Goal: Task Accomplishment & Management: Complete application form

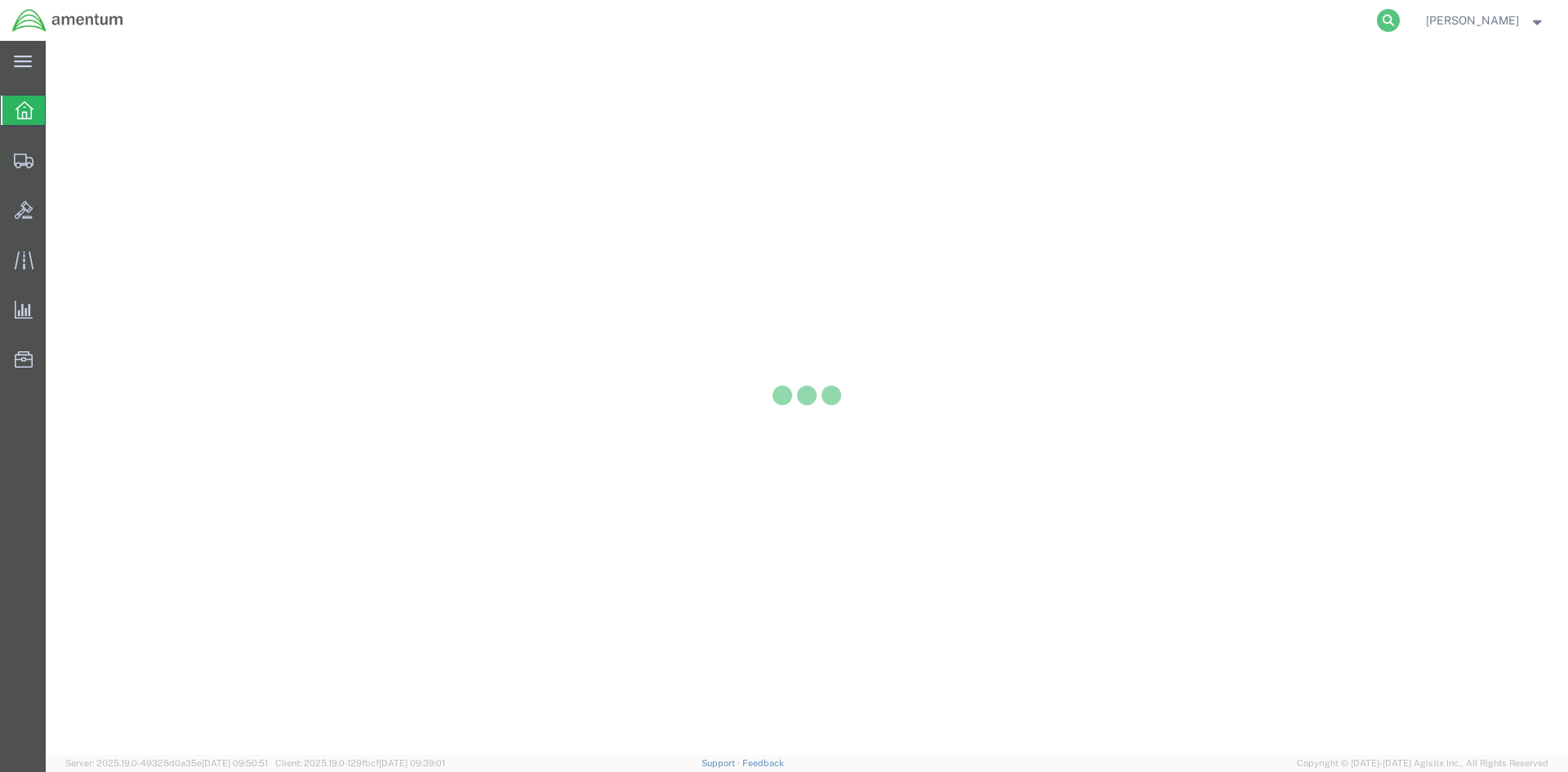
click at [1400, 21] on icon at bounding box center [1388, 21] width 23 height 23
drag, startPoint x: 1191, startPoint y: 28, endPoint x: 1181, endPoint y: 25, distance: 10.4
click at [1190, 28] on input "search" at bounding box center [1128, 20] width 496 height 39
paste input "S633-25260-2496"
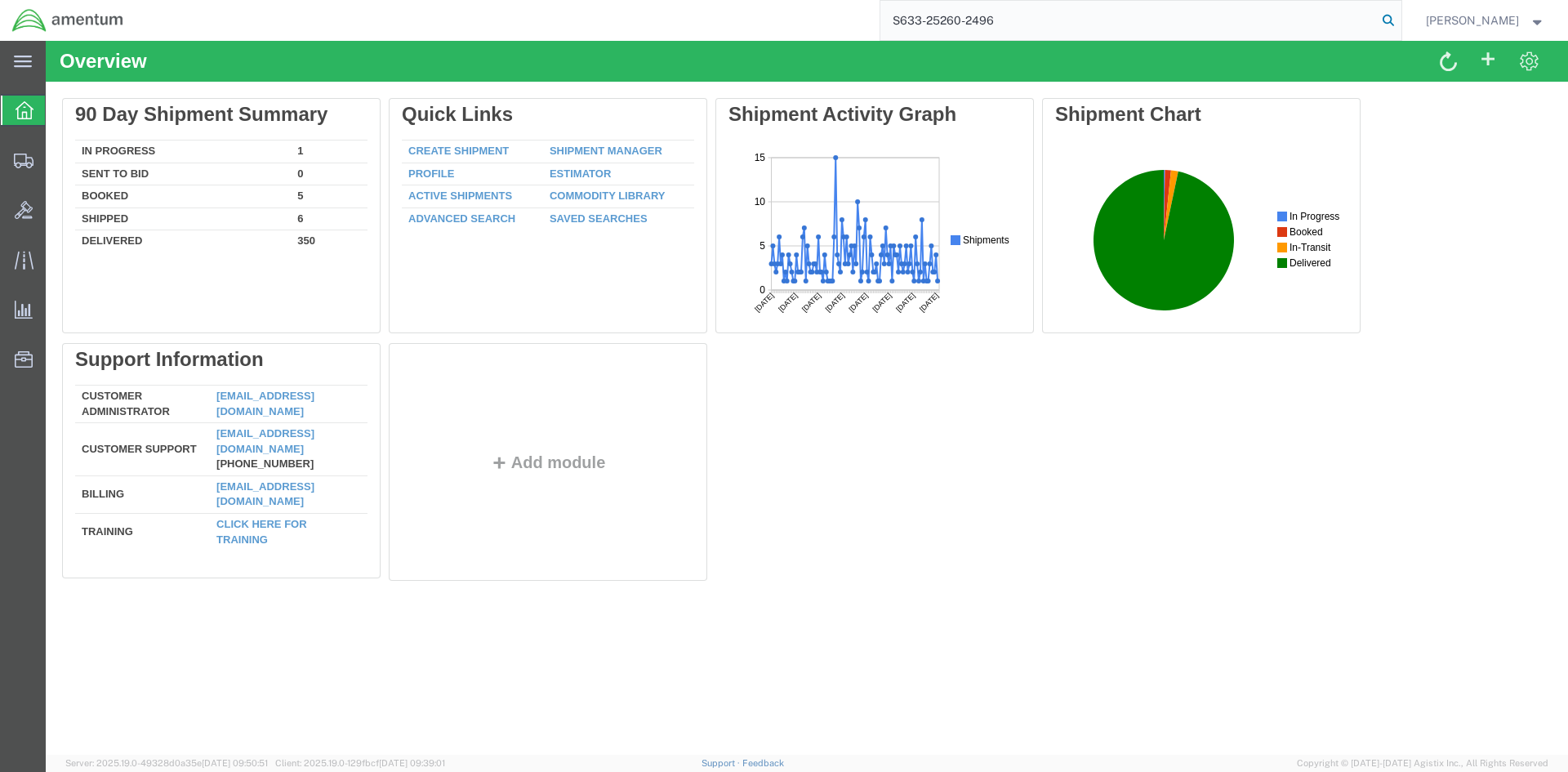
type input "S633-25260-2496"
click at [1400, 18] on icon at bounding box center [1388, 21] width 23 height 23
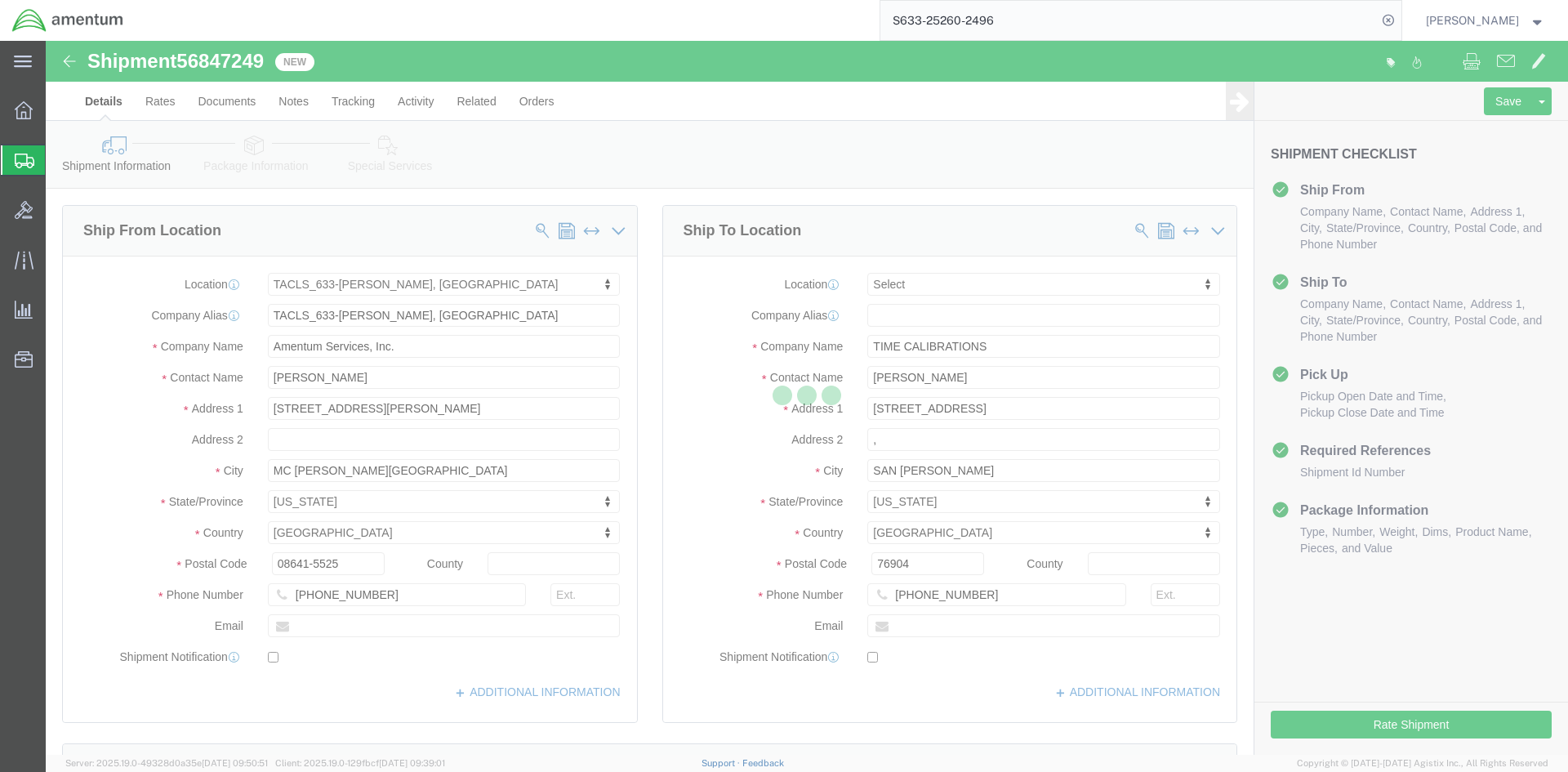
select select "42718"
select select
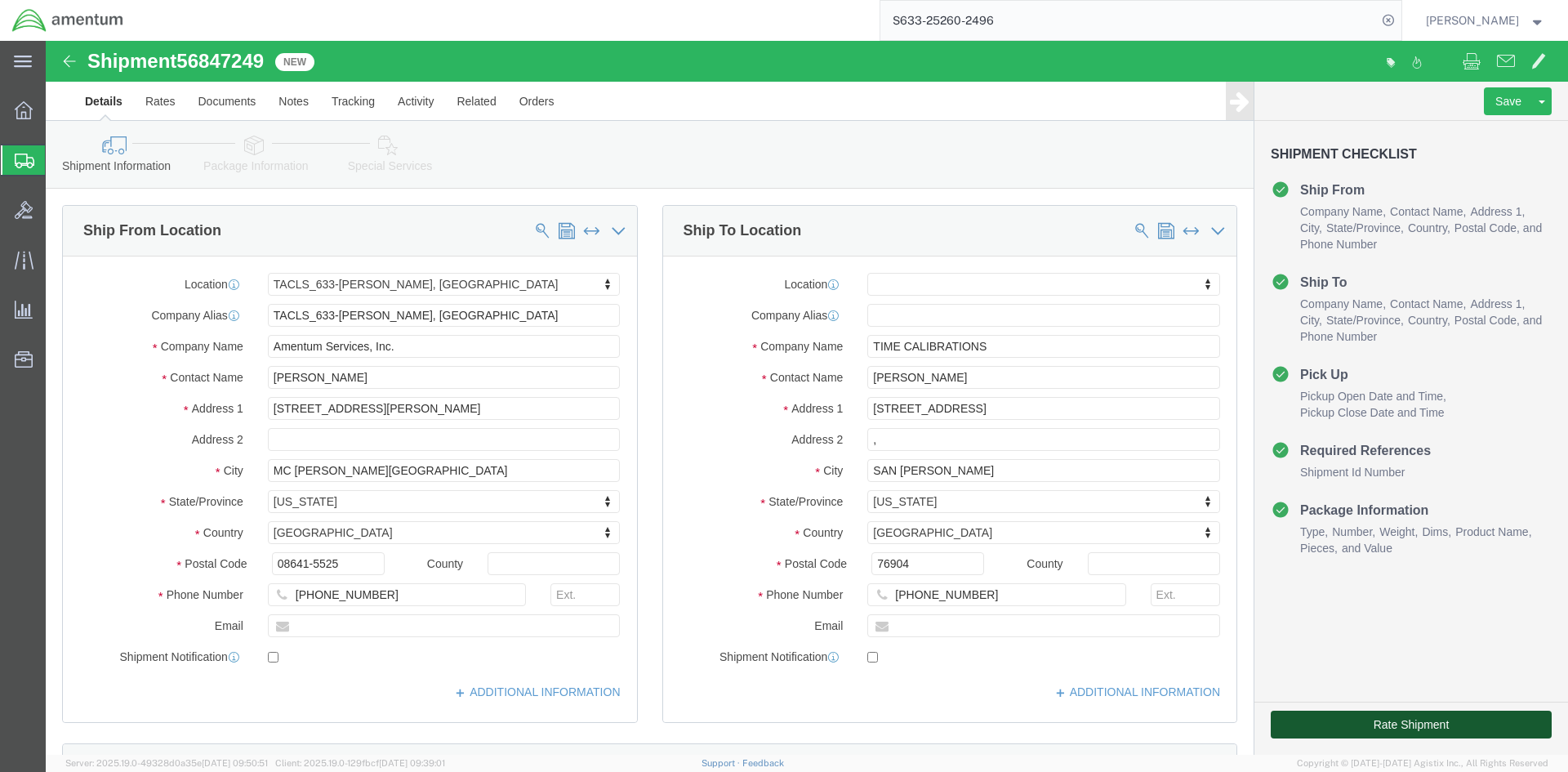
click button "Rate Shipment"
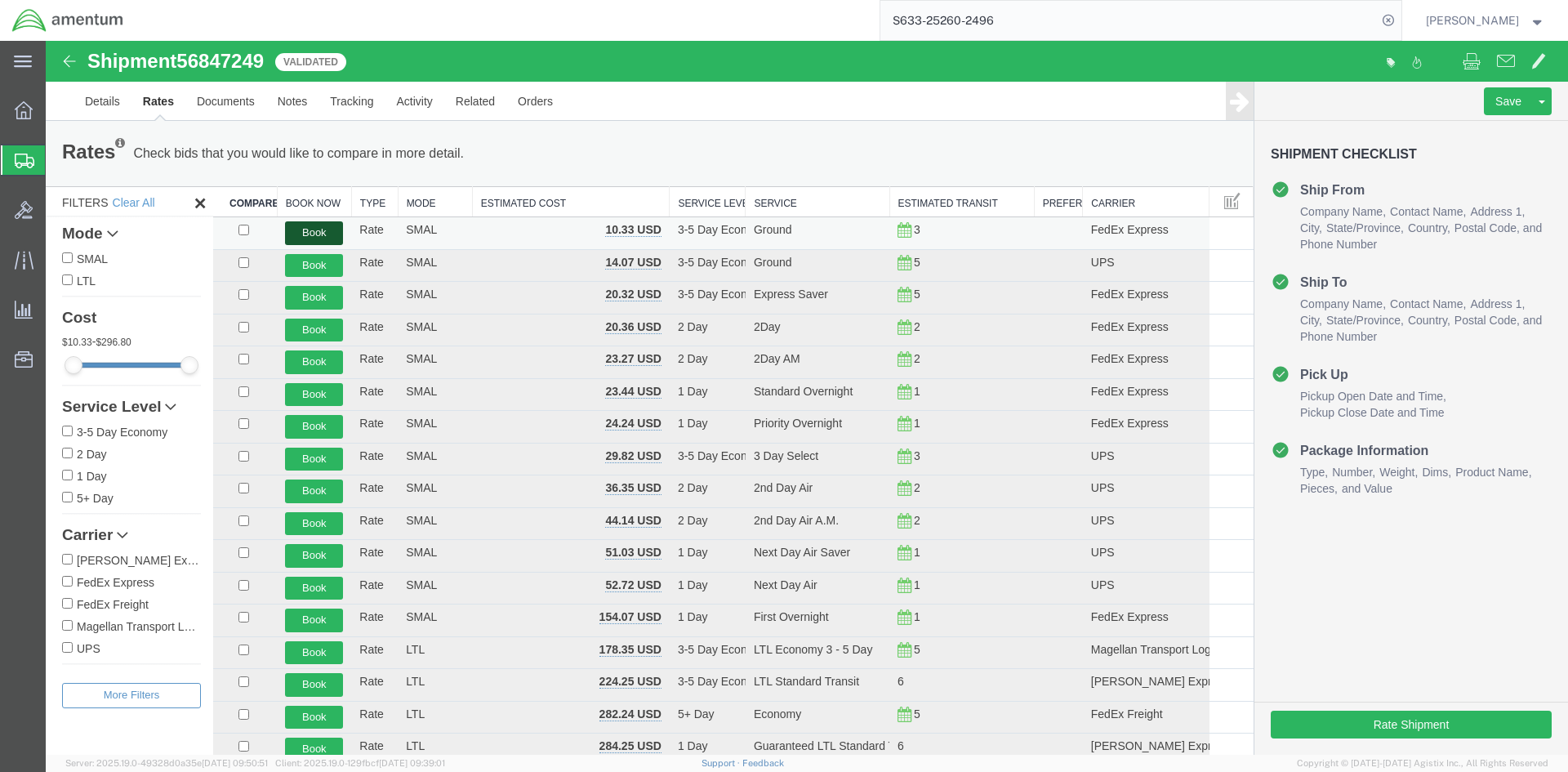
click at [327, 230] on button "Book" at bounding box center [314, 233] width 58 height 23
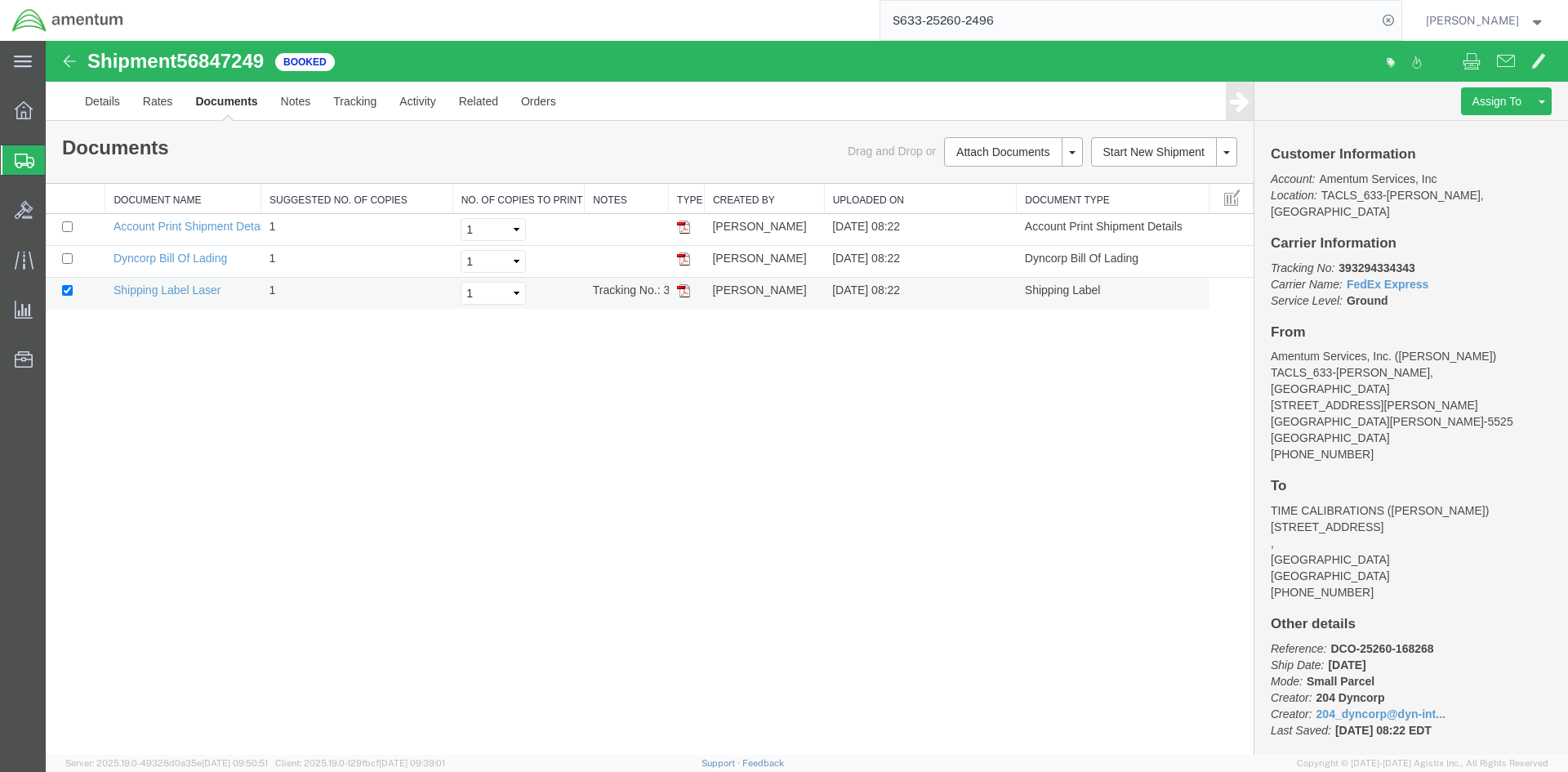
click at [681, 295] on img at bounding box center [683, 291] width 13 height 13
click at [0, 0] on span "Create Shipment" at bounding box center [0, 0] width 0 height 0
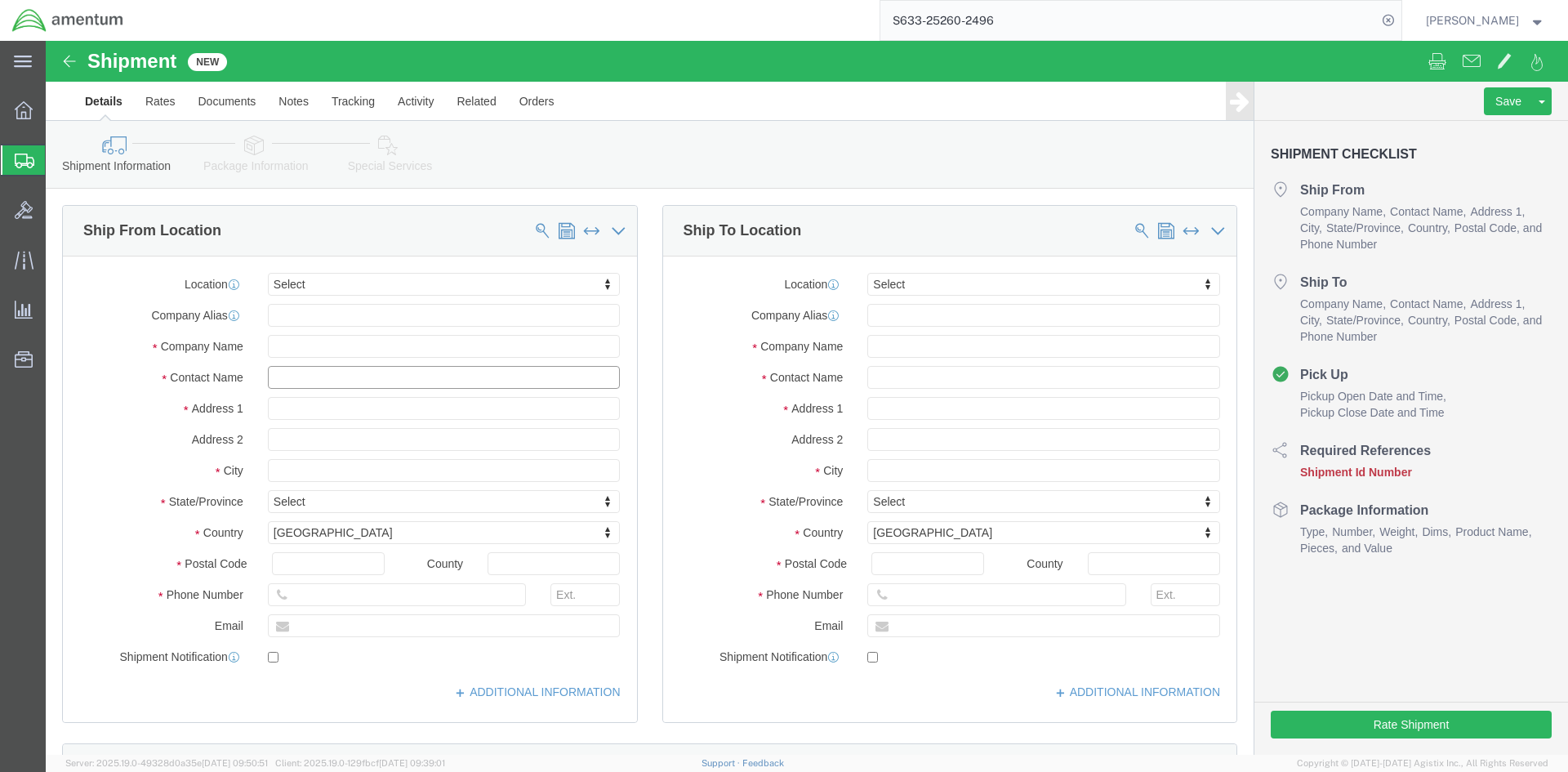
click input "text"
type input "[PERSON_NAME]"
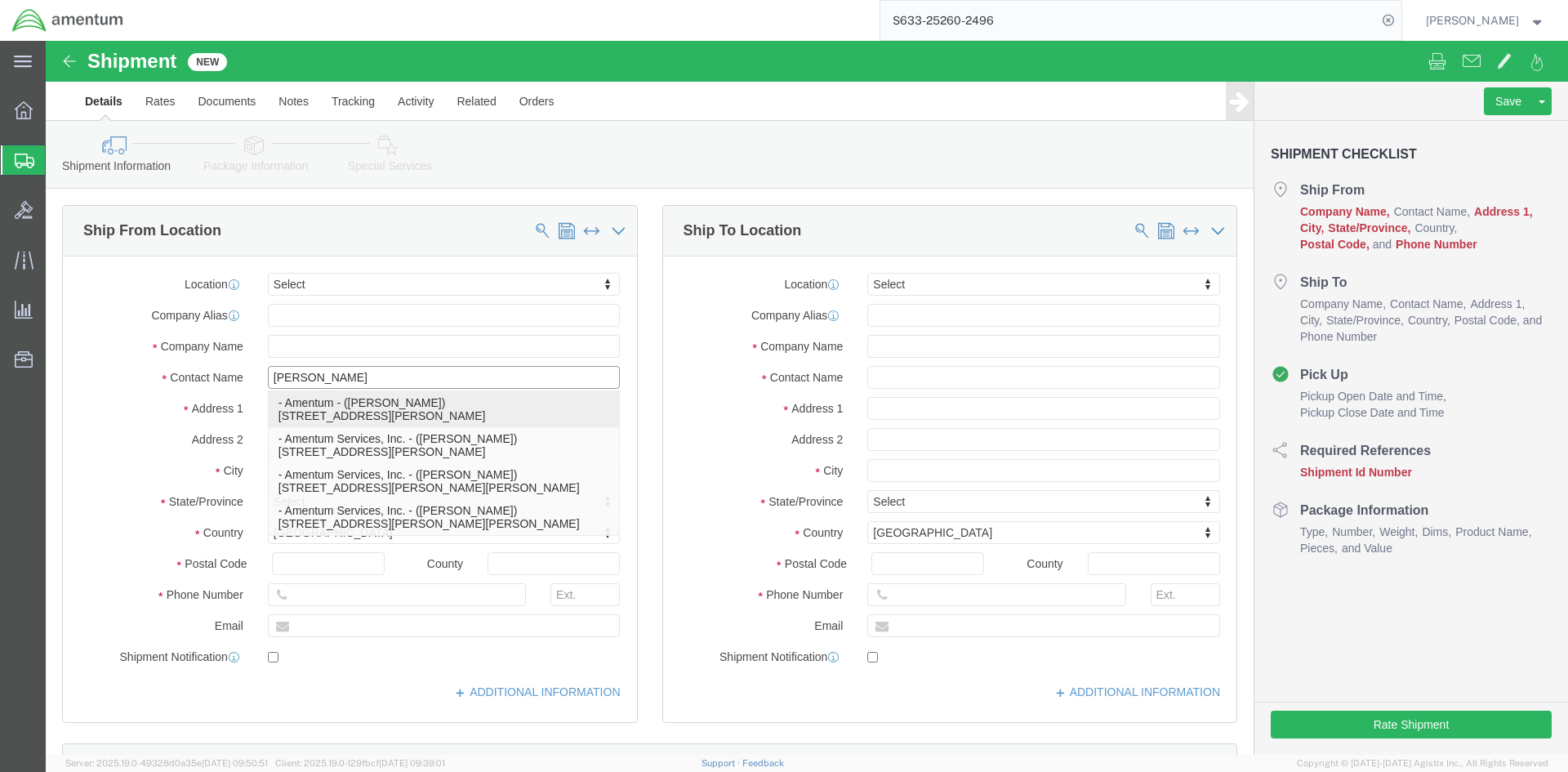
click p "- Amentum - ([PERSON_NAME]) [STREET_ADDRESS][PERSON_NAME][PERSON_NAME]"
type input "[STREET_ADDRESS]"
type input "08641"
type input "[PHONE_NUMBER]"
type input "[PERSON_NAME][EMAIL_ADDRESS][PERSON_NAME][DOMAIN_NAME]"
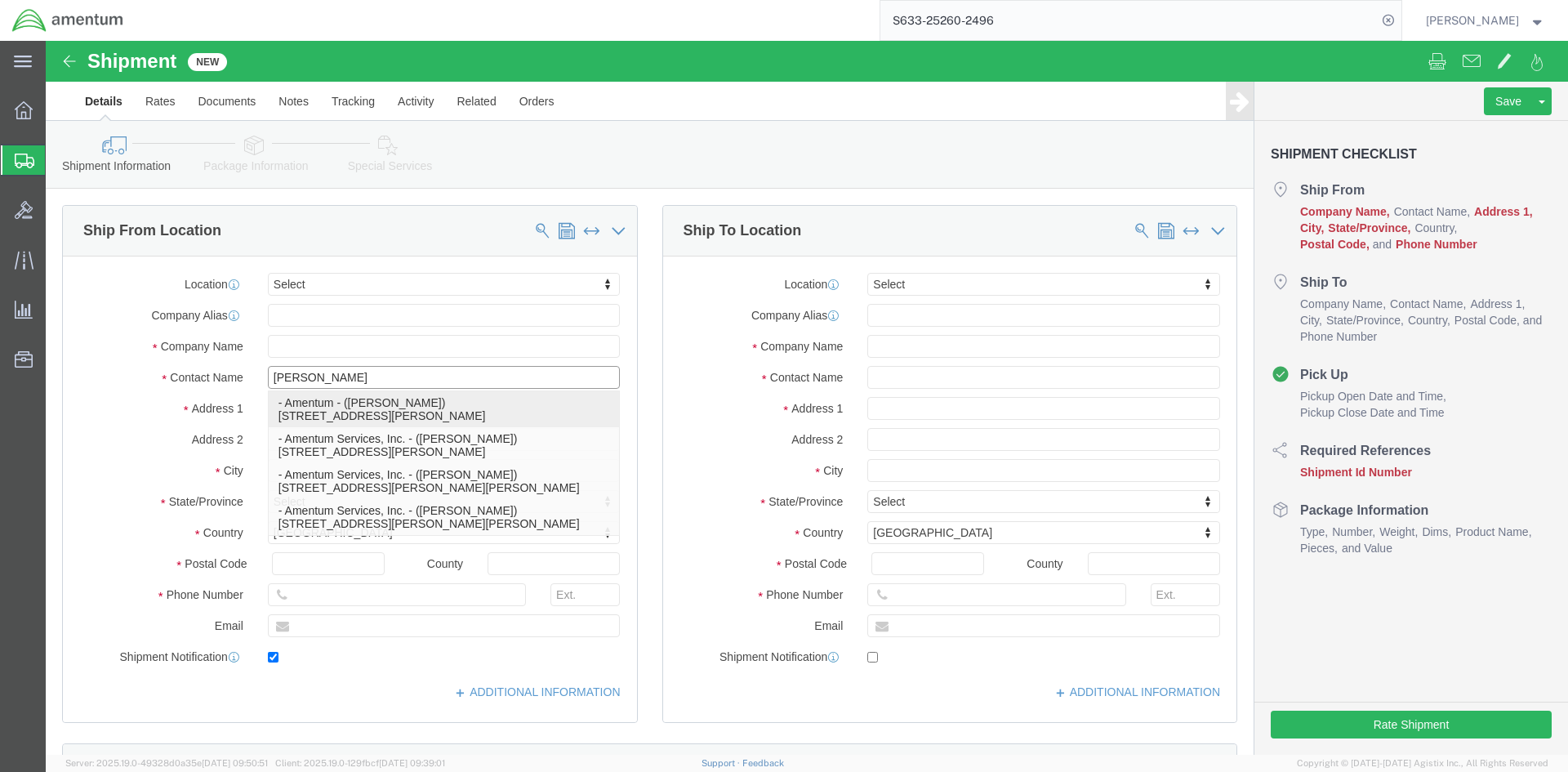
checkbox input "true"
type input "Amentum"
type input "[PERSON_NAME]"
type input "[PERSON_NAME][GEOGRAPHIC_DATA]"
select select "NJ"
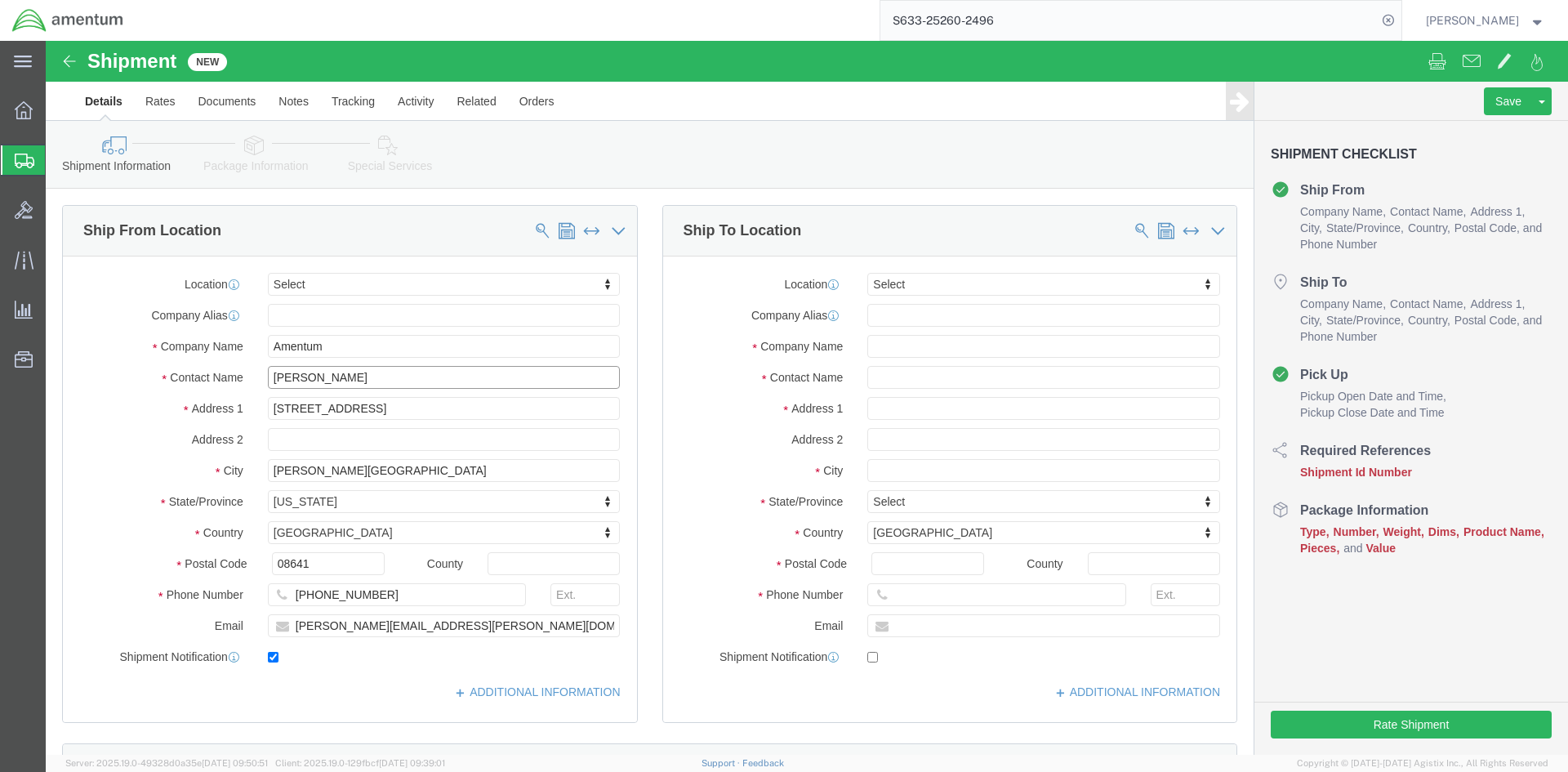
type input "[PERSON_NAME]"
click input "text"
type input "pre"
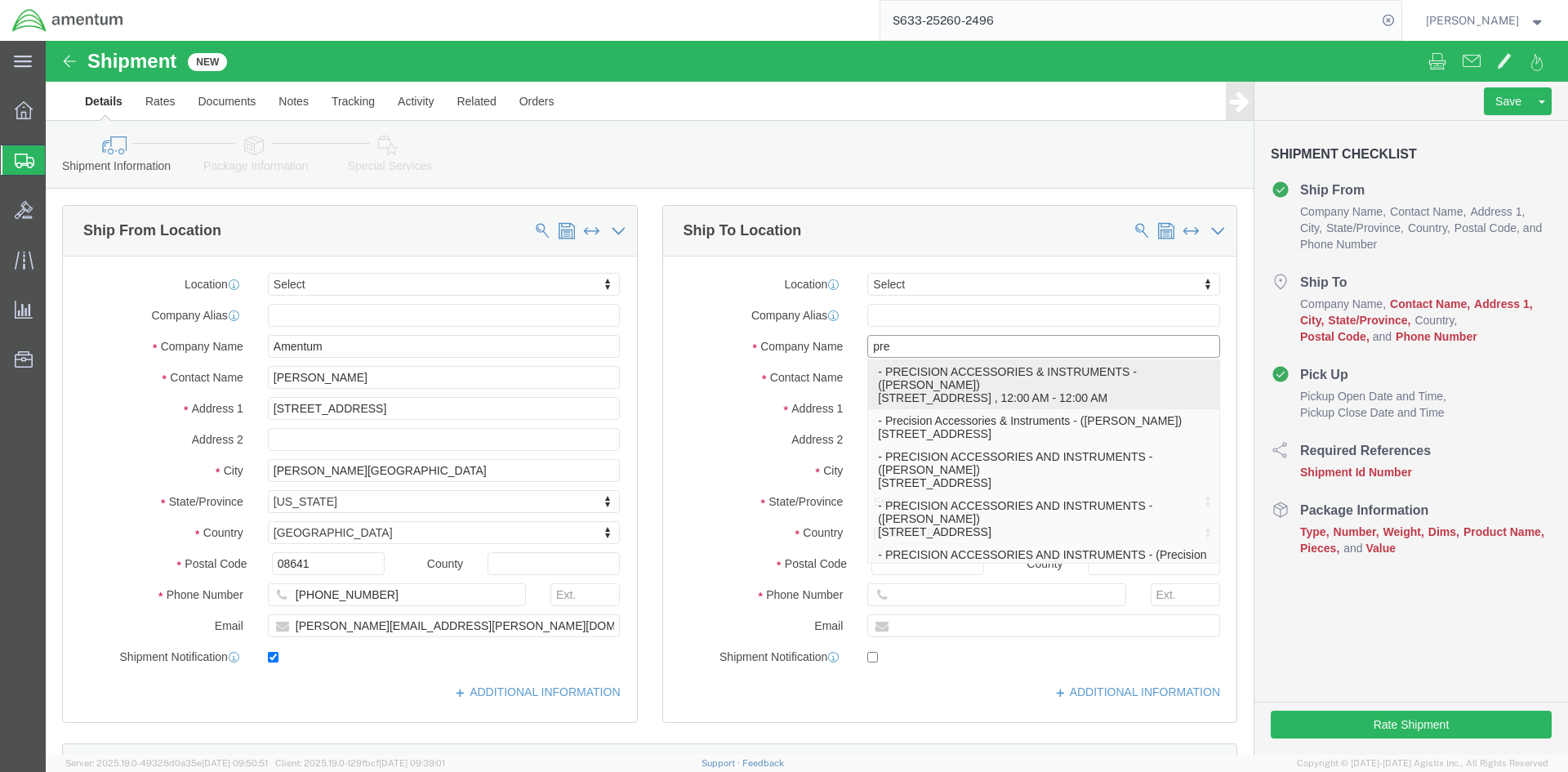
click p "- PRECISION ACCESSORIES & INSTRUMENTS - ([PERSON_NAME]) [STREET_ADDRESS] , 12:0…"
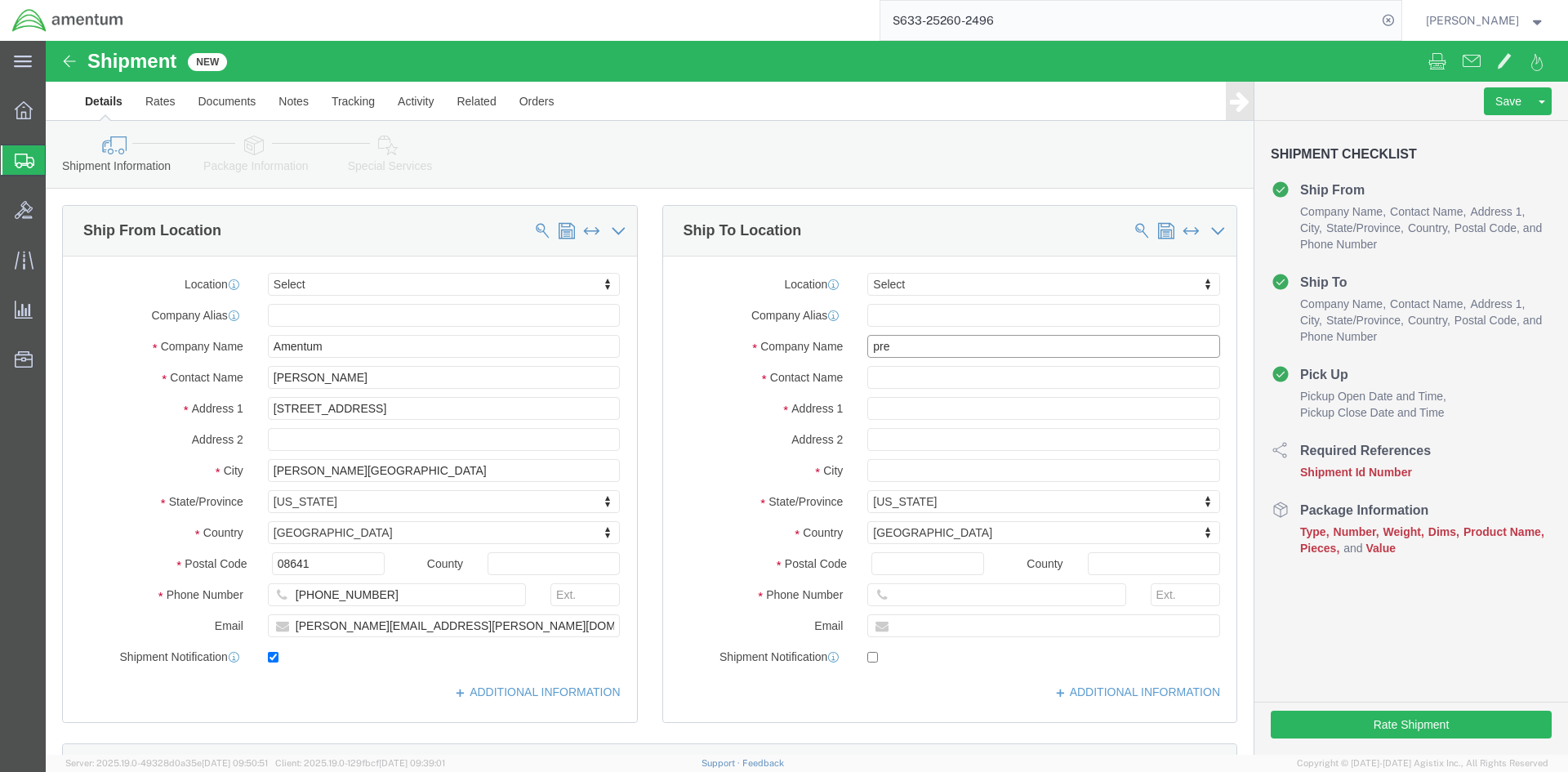
type input "[STREET_ADDRESS]"
select select "GA"
type input "30349"
type input "[PHONE_NUMBER]"
type input "PRECISION ACCESSORIES & INSTRUMENTS"
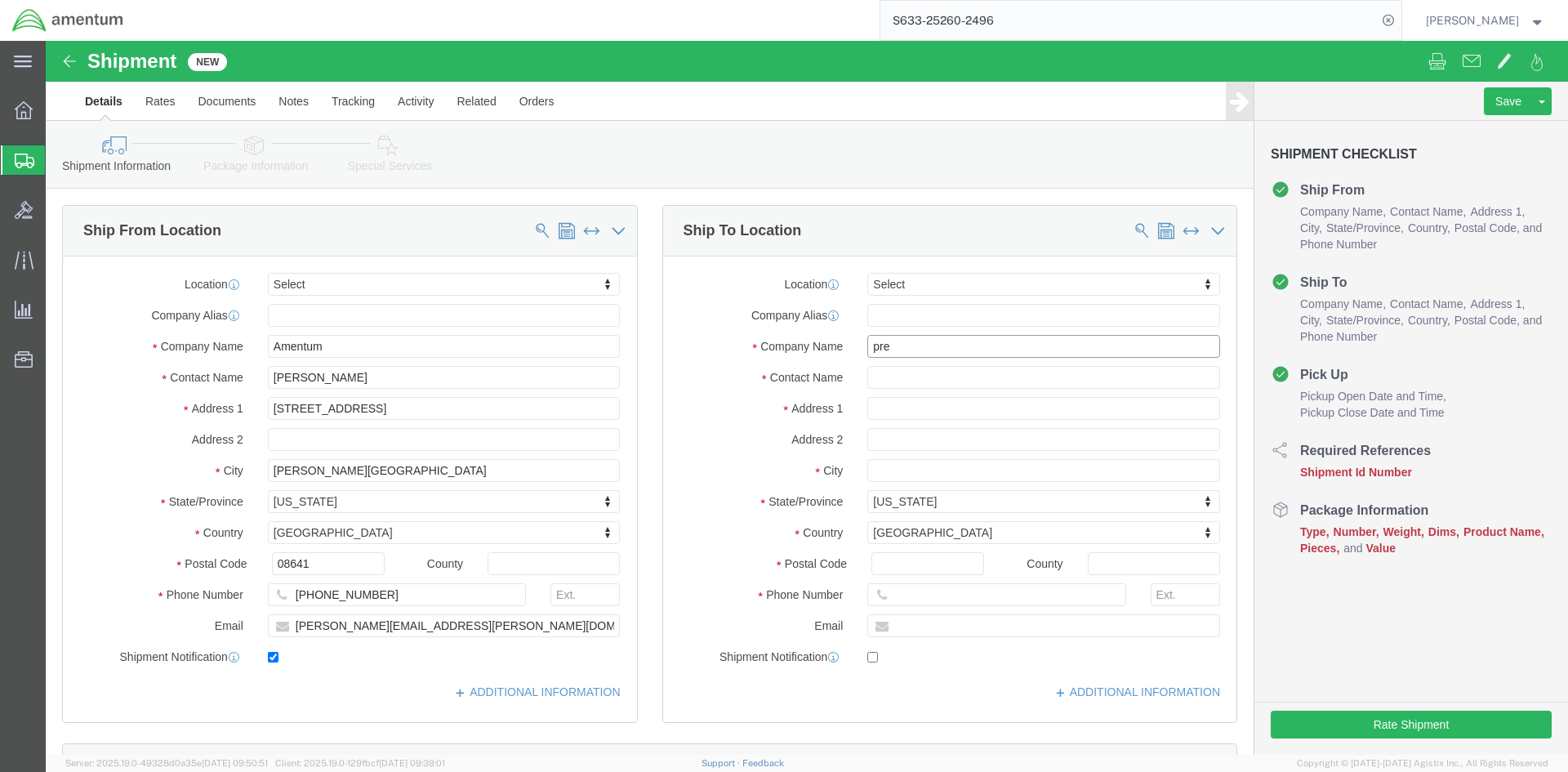
type input "[PERSON_NAME]"
type input "[GEOGRAPHIC_DATA]"
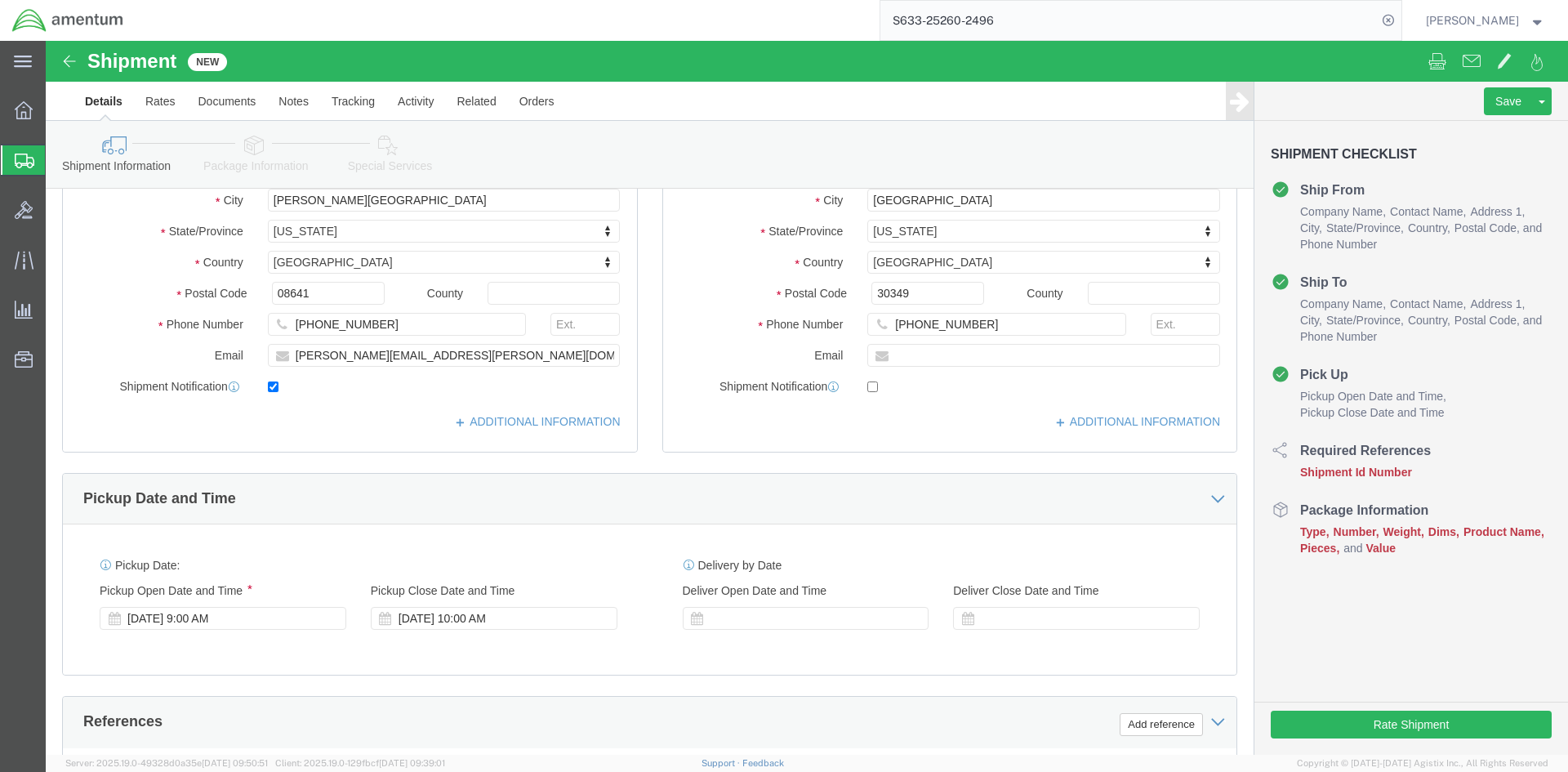
scroll to position [327, 0]
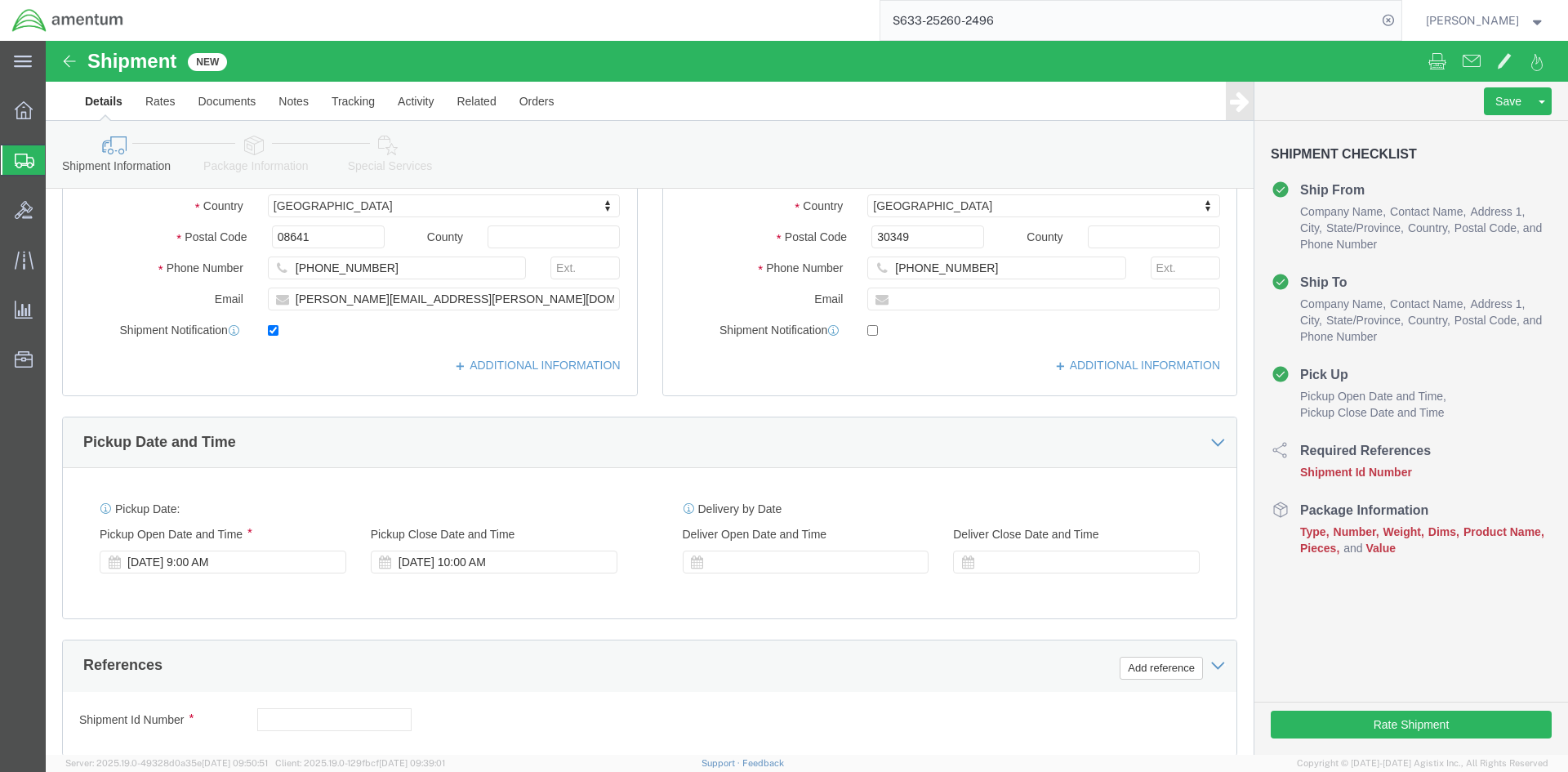
type input "PRECISION ACCESSORIES & INSTRUMENTS"
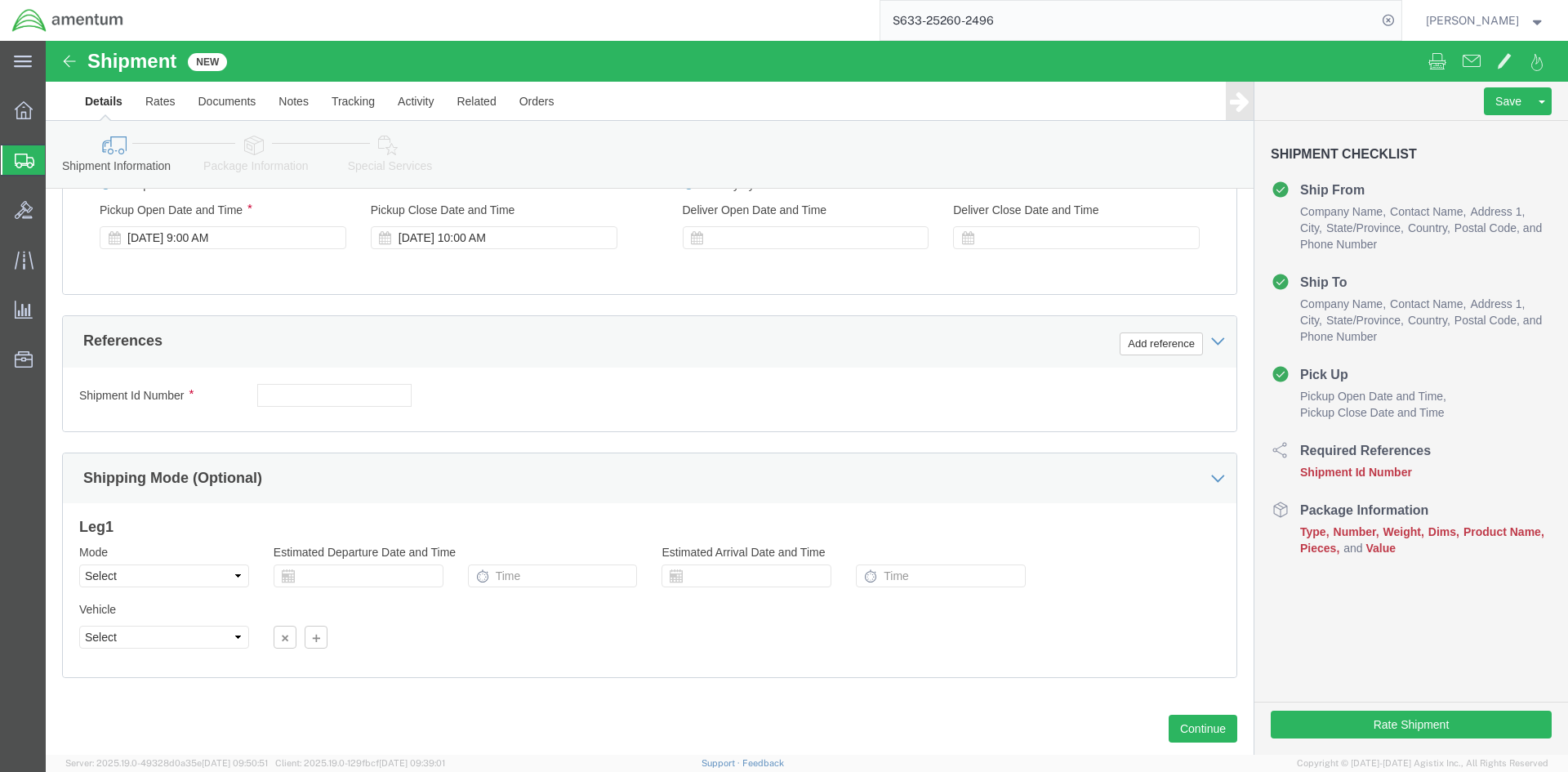
scroll to position [654, 0]
click input "text"
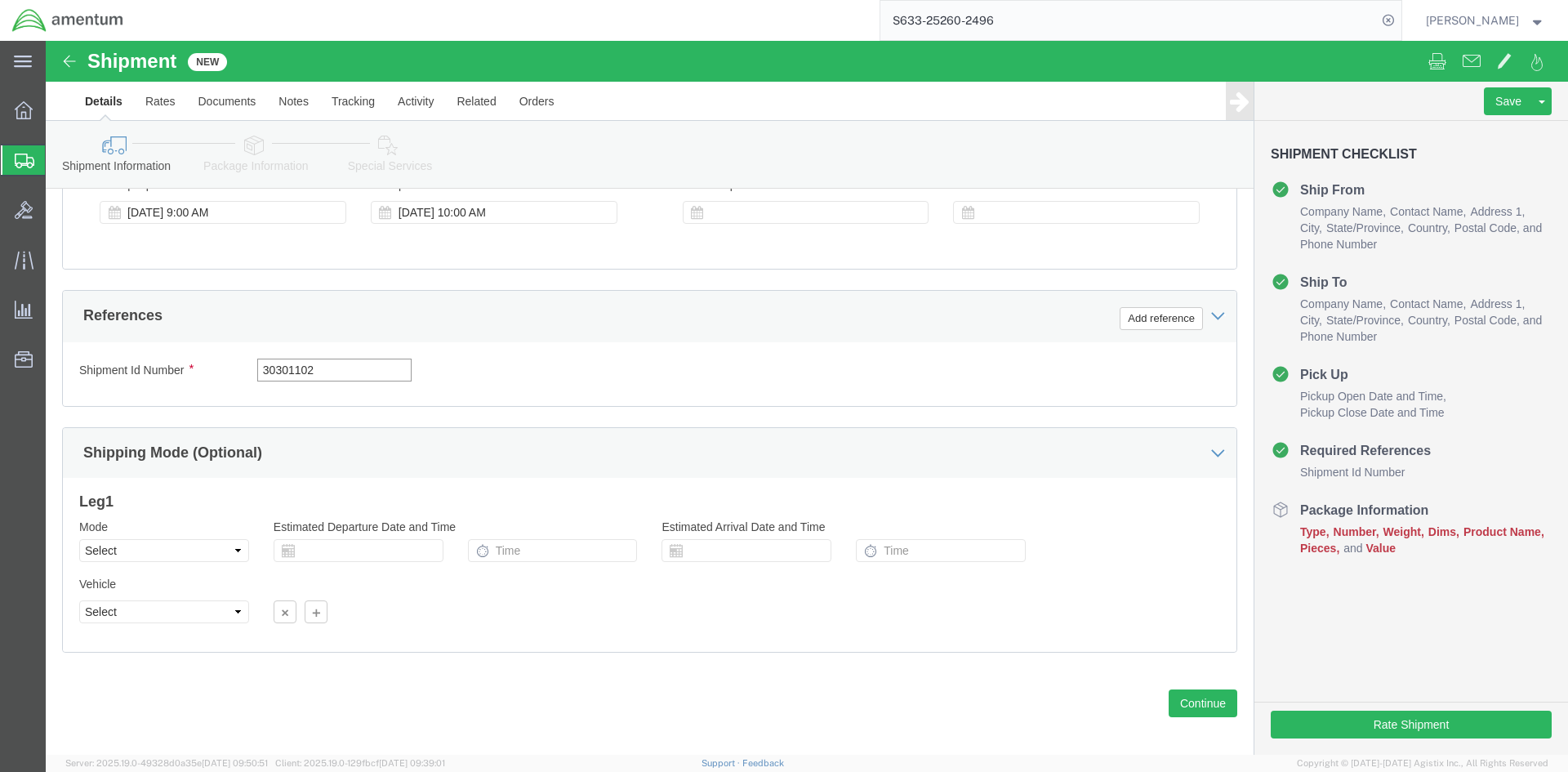
scroll to position [689, 0]
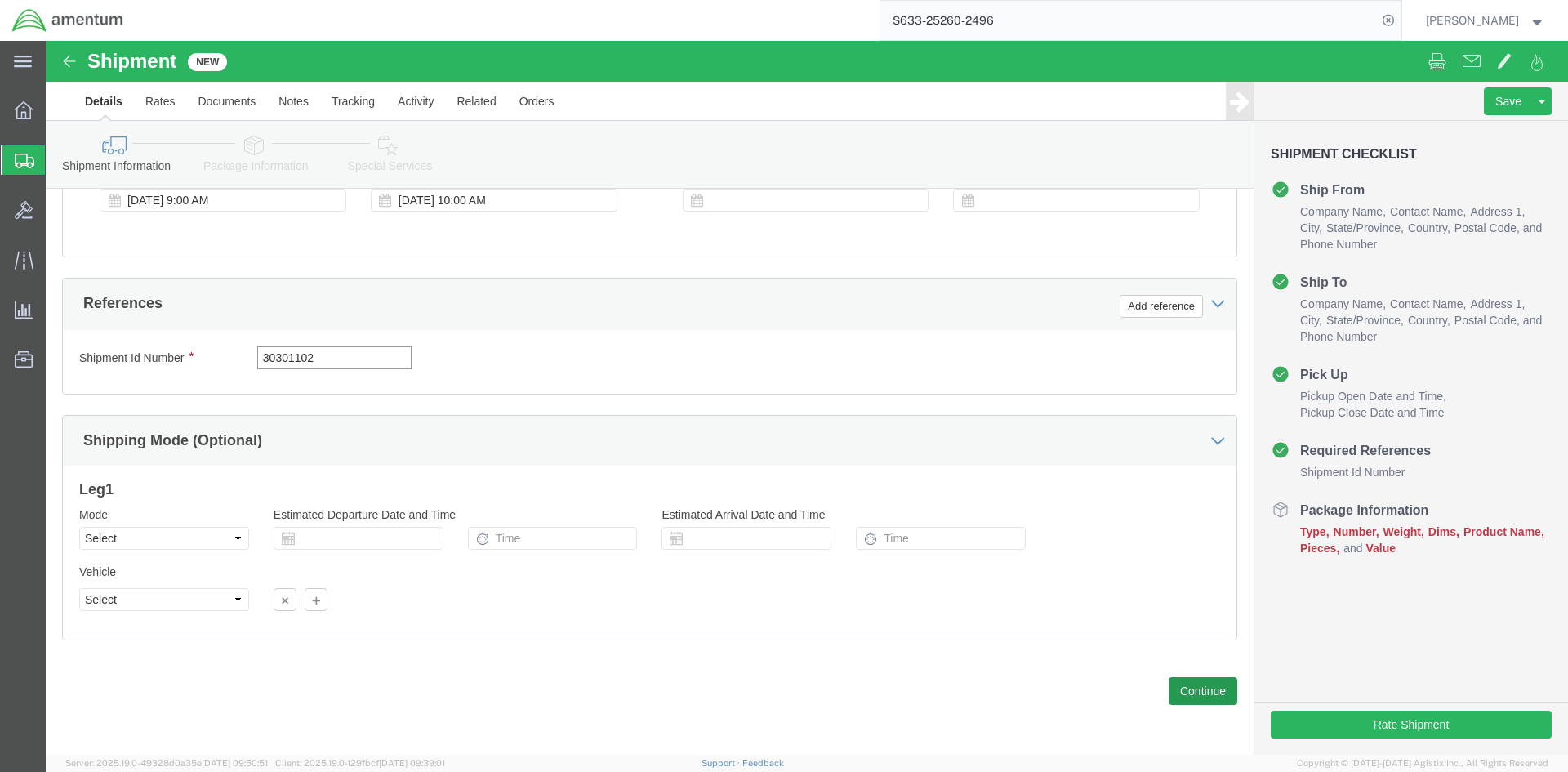
type input "30301102"
click button "Continue"
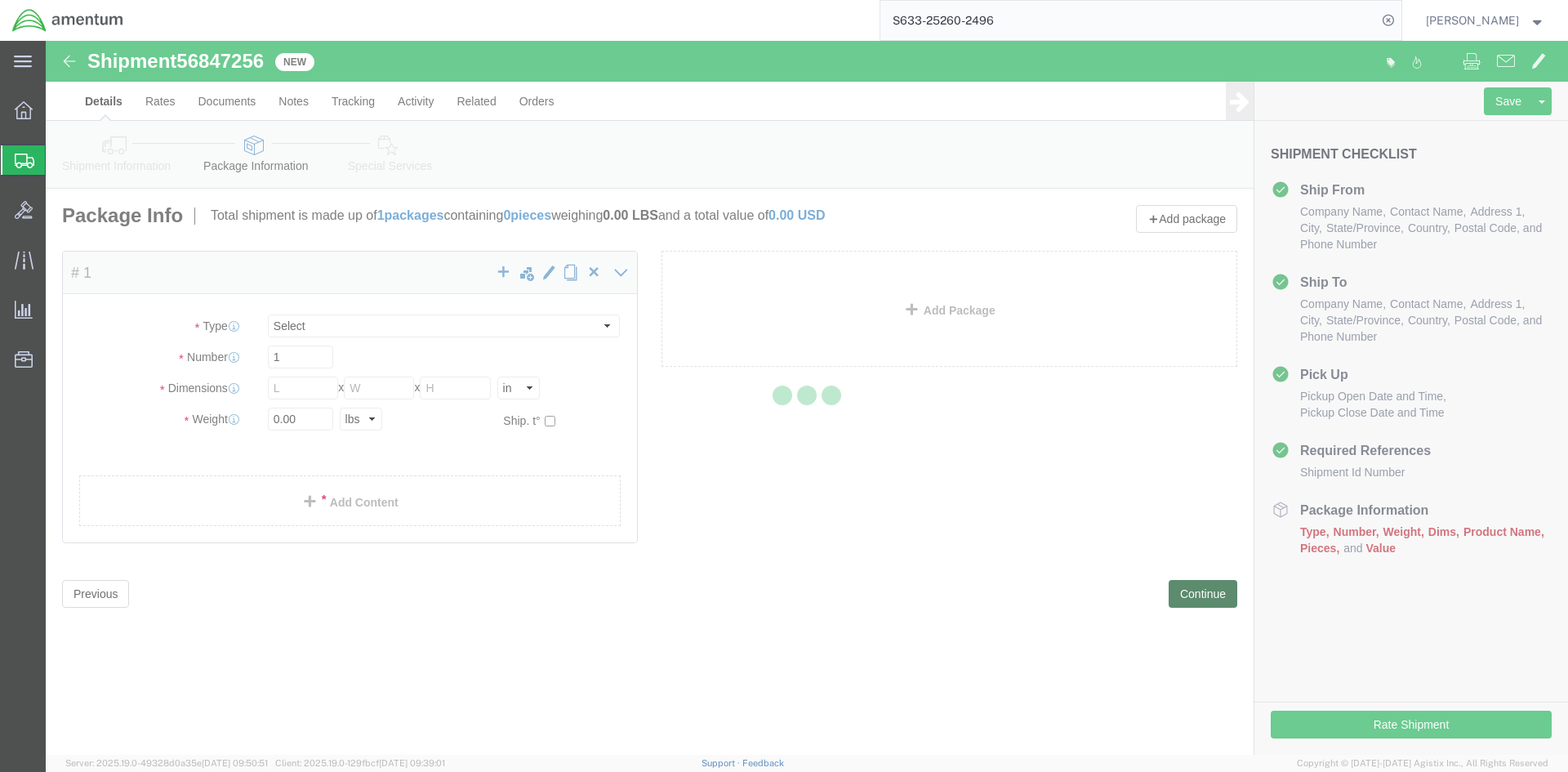
select select "CBOX"
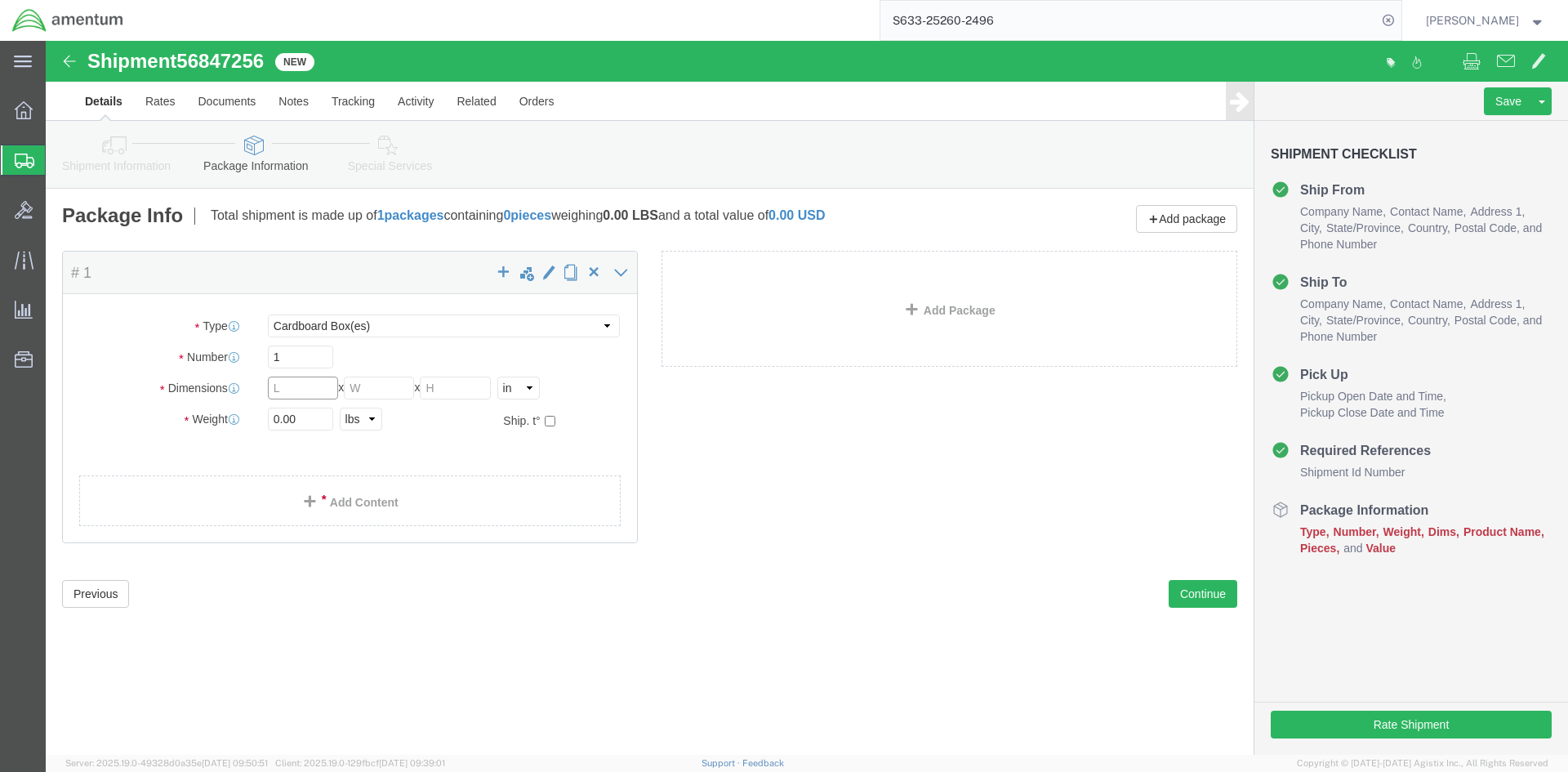
click input "text"
type input "12"
type input "5"
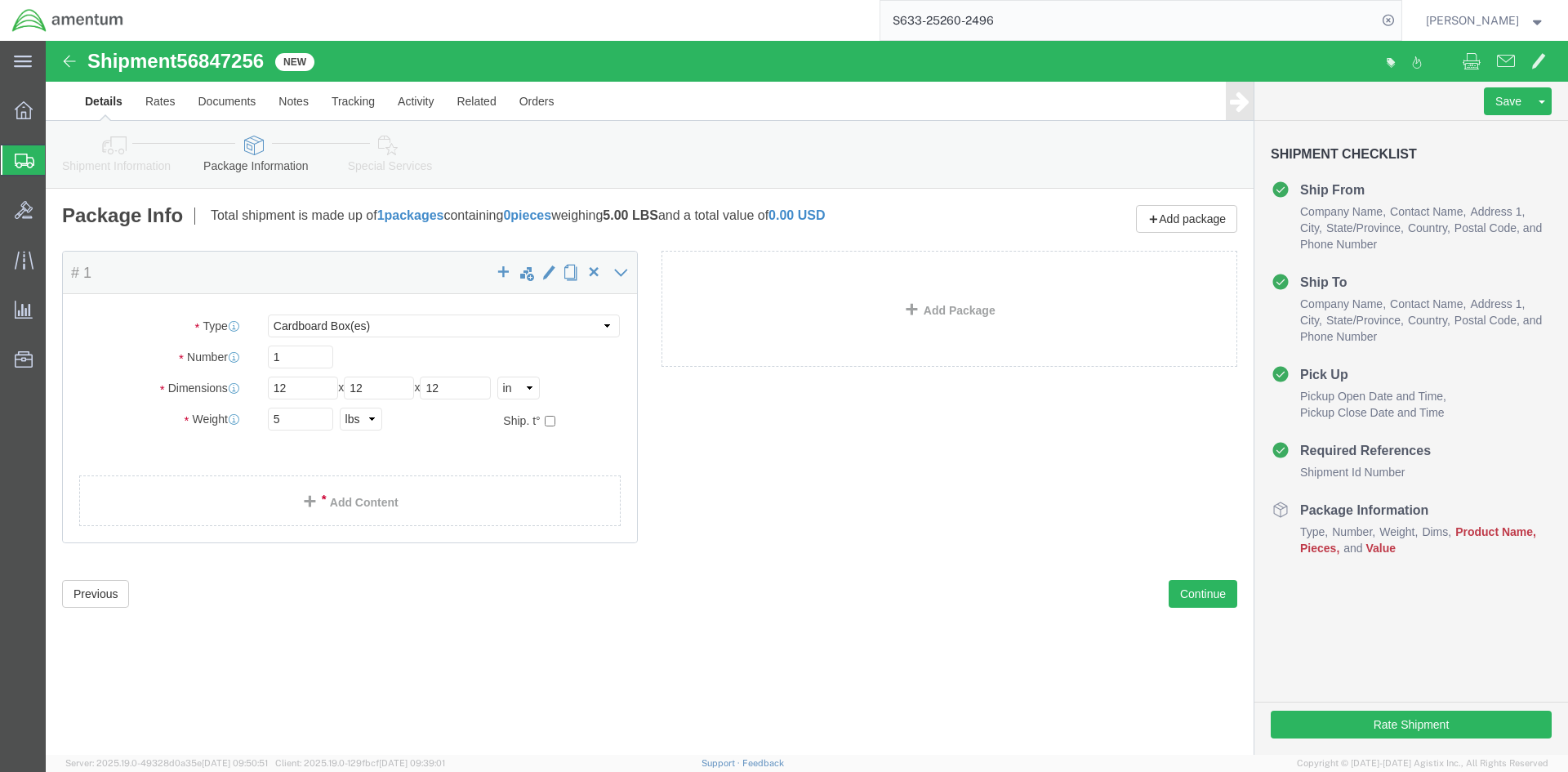
click ul
click link "Add Content"
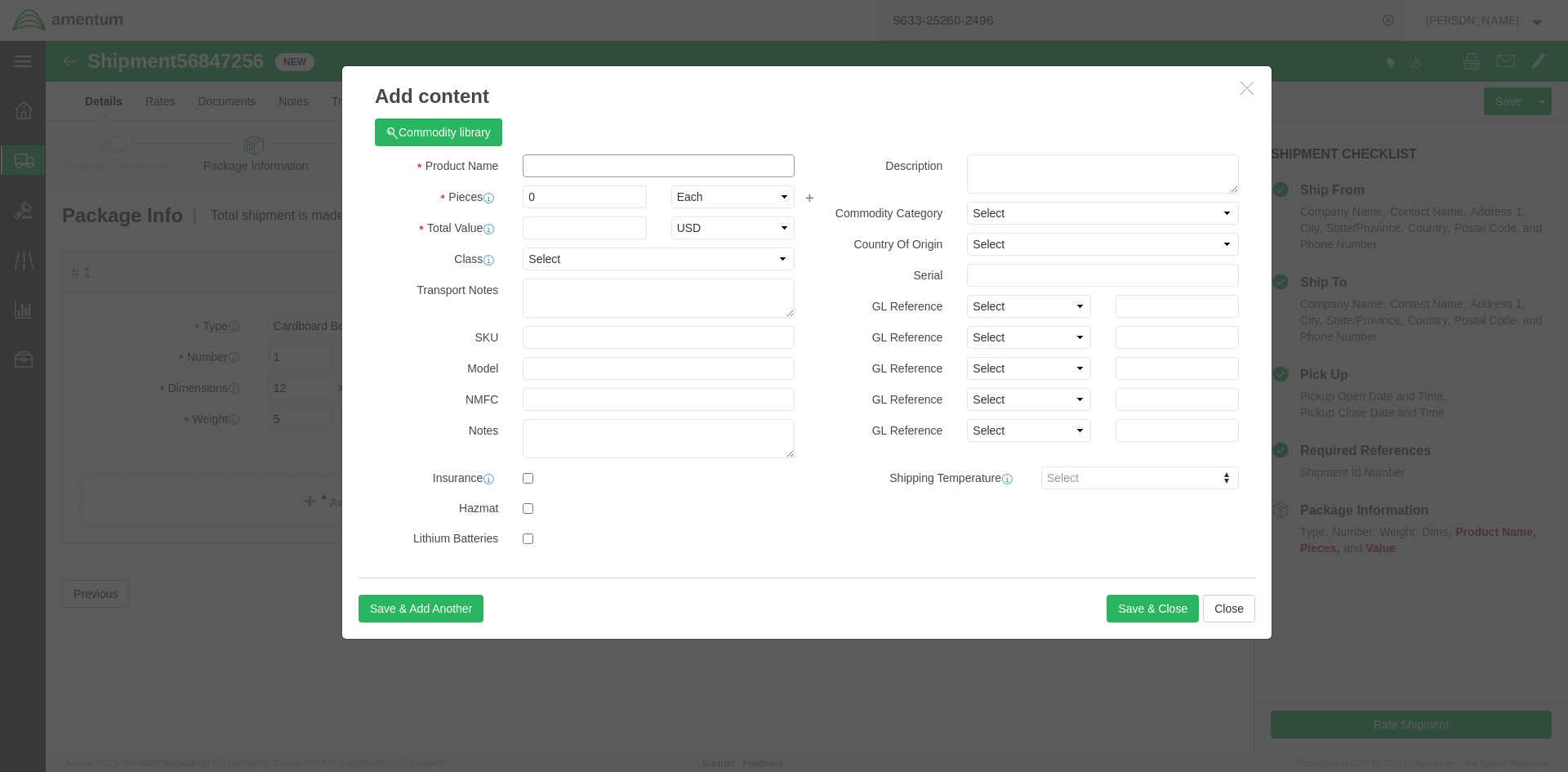
click input "text"
type input "Fire Extinguisher, Expensed"
drag, startPoint x: 499, startPoint y: 159, endPoint x: 455, endPoint y: 158, distance: 44.0
click div "Pieces 0 Select Bag Barrels 100Board Feet Bottle Box Blister Pack Carats Can Ca…"
type input "1"
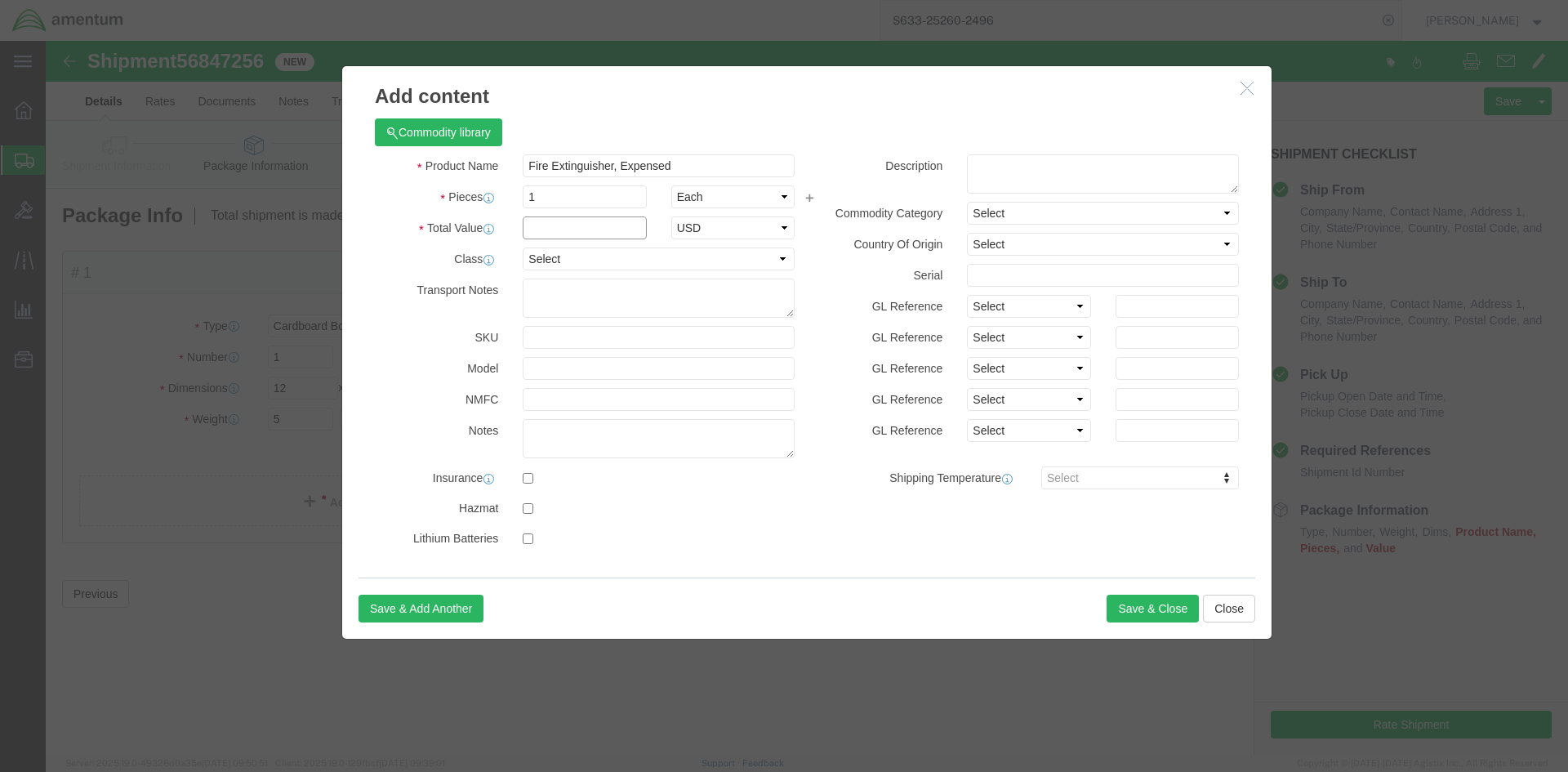
click input "text"
type input "1000"
click div "Product Name Fire Extinguisher, Expensed Fire Extinguisher, Pieces 1 Select Bag…"
click button "Save & Close"
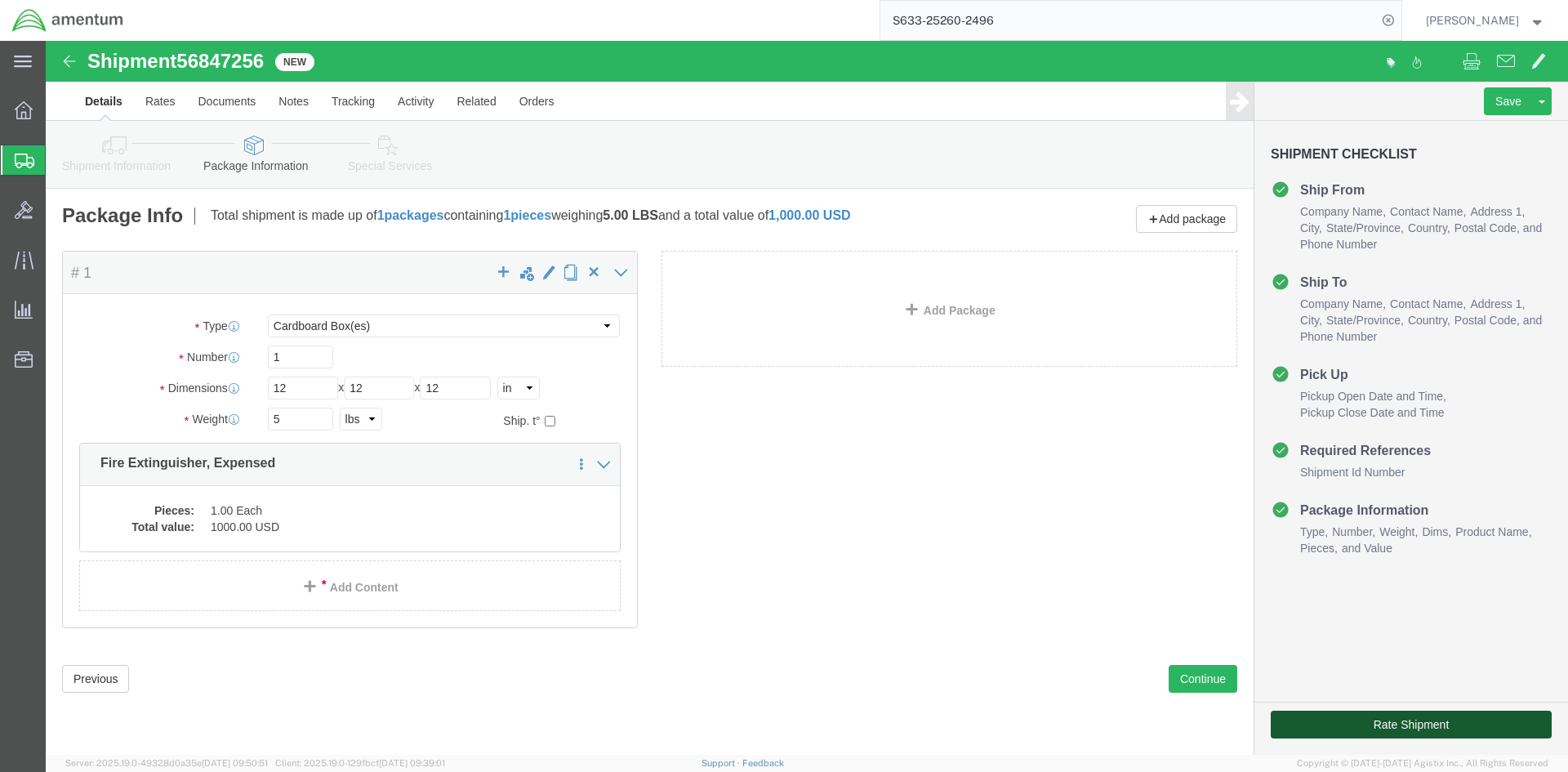
click button "Rate Shipment"
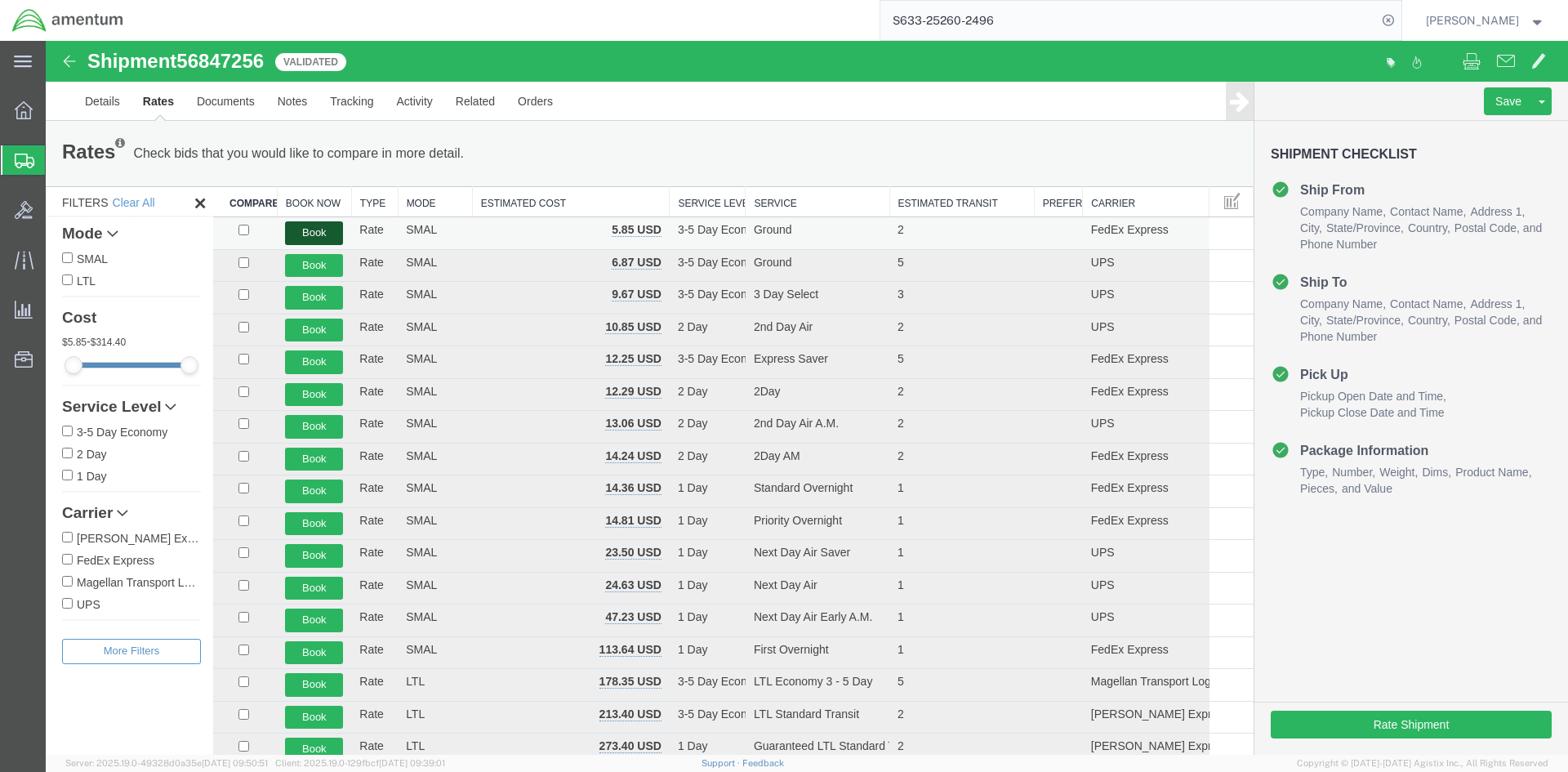
click at [323, 235] on button "Book" at bounding box center [314, 233] width 58 height 23
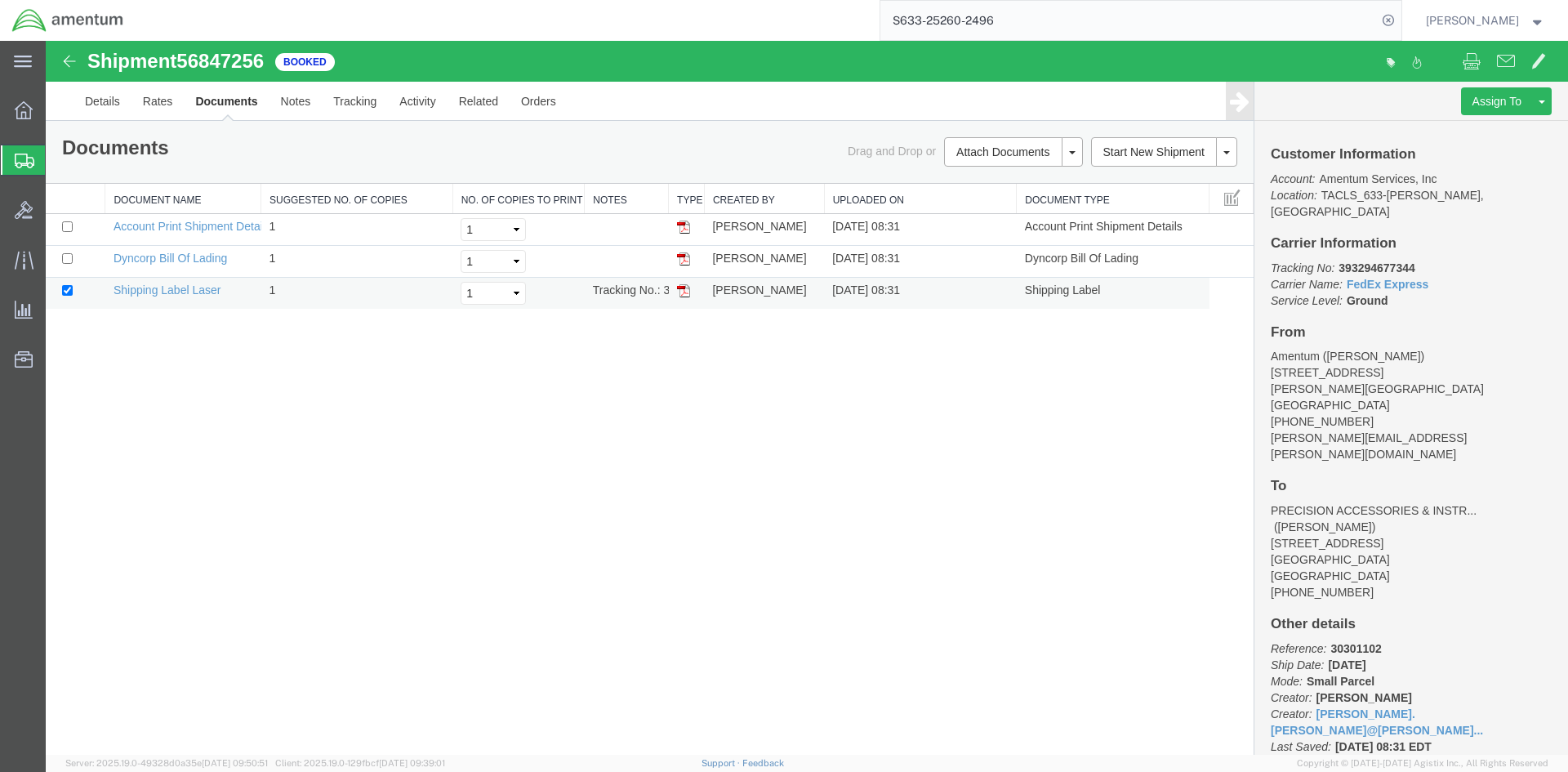
click at [688, 293] on img at bounding box center [683, 291] width 13 height 13
